Goal: Task Accomplishment & Management: Complete application form

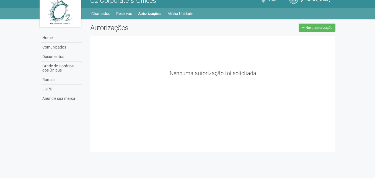
scroll to position [9, 0]
click at [60, 37] on link "Home" at bounding box center [61, 37] width 41 height 9
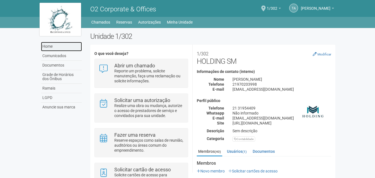
click at [54, 46] on link "Home" at bounding box center [61, 46] width 41 height 9
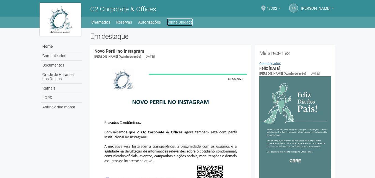
click at [189, 21] on link "Minha Unidade" at bounding box center [180, 22] width 26 height 8
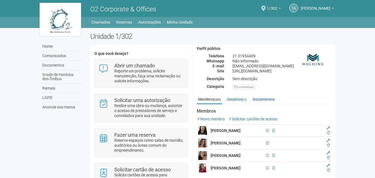
scroll to position [55, 0]
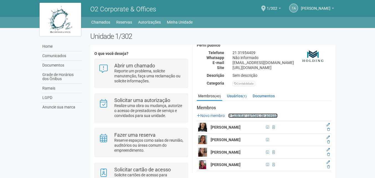
click at [267, 116] on link "Solicitar cartões de acesso" at bounding box center [252, 115] width 49 height 4
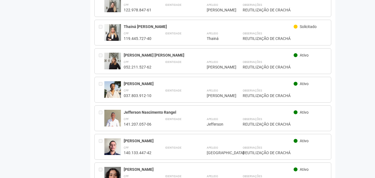
scroll to position [554, 0]
